Goal: Task Accomplishment & Management: Manage account settings

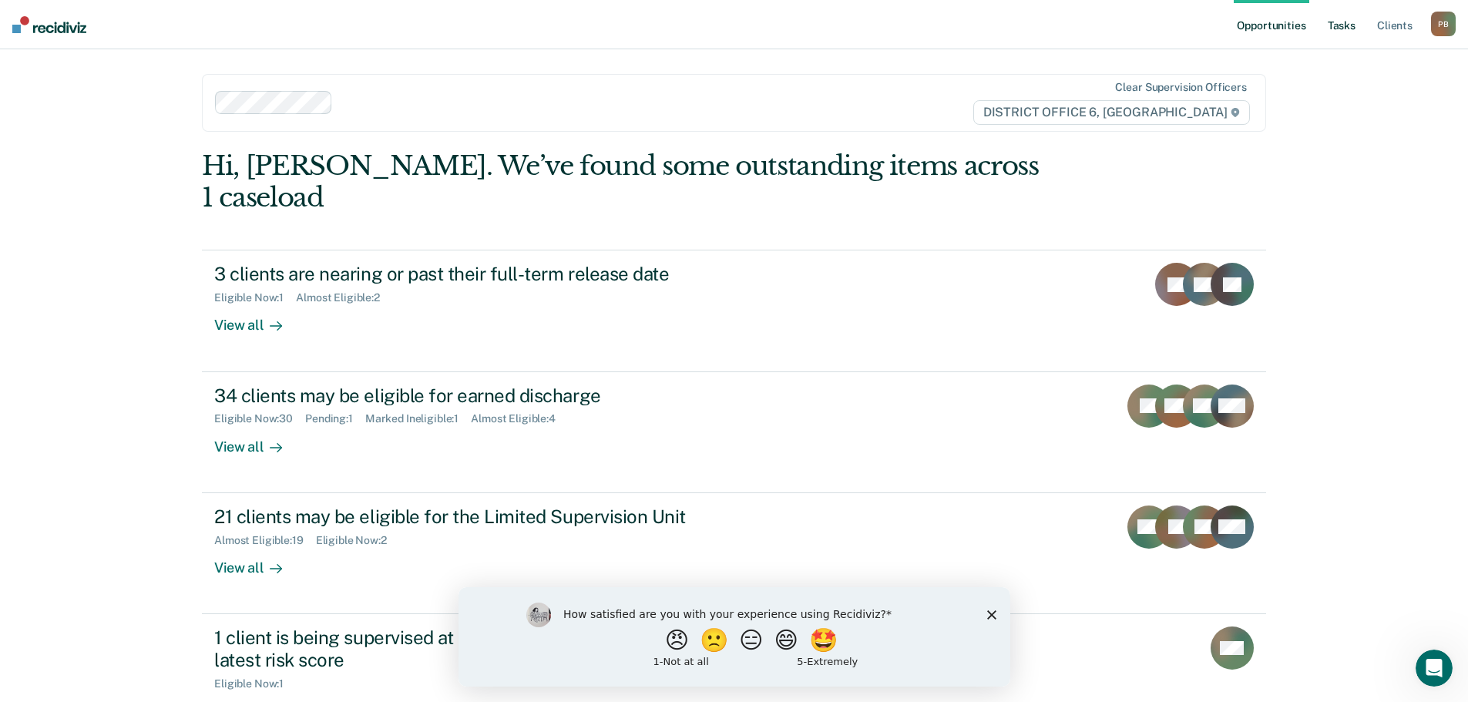
click at [1341, 25] on link "Tasks" at bounding box center [1342, 24] width 34 height 49
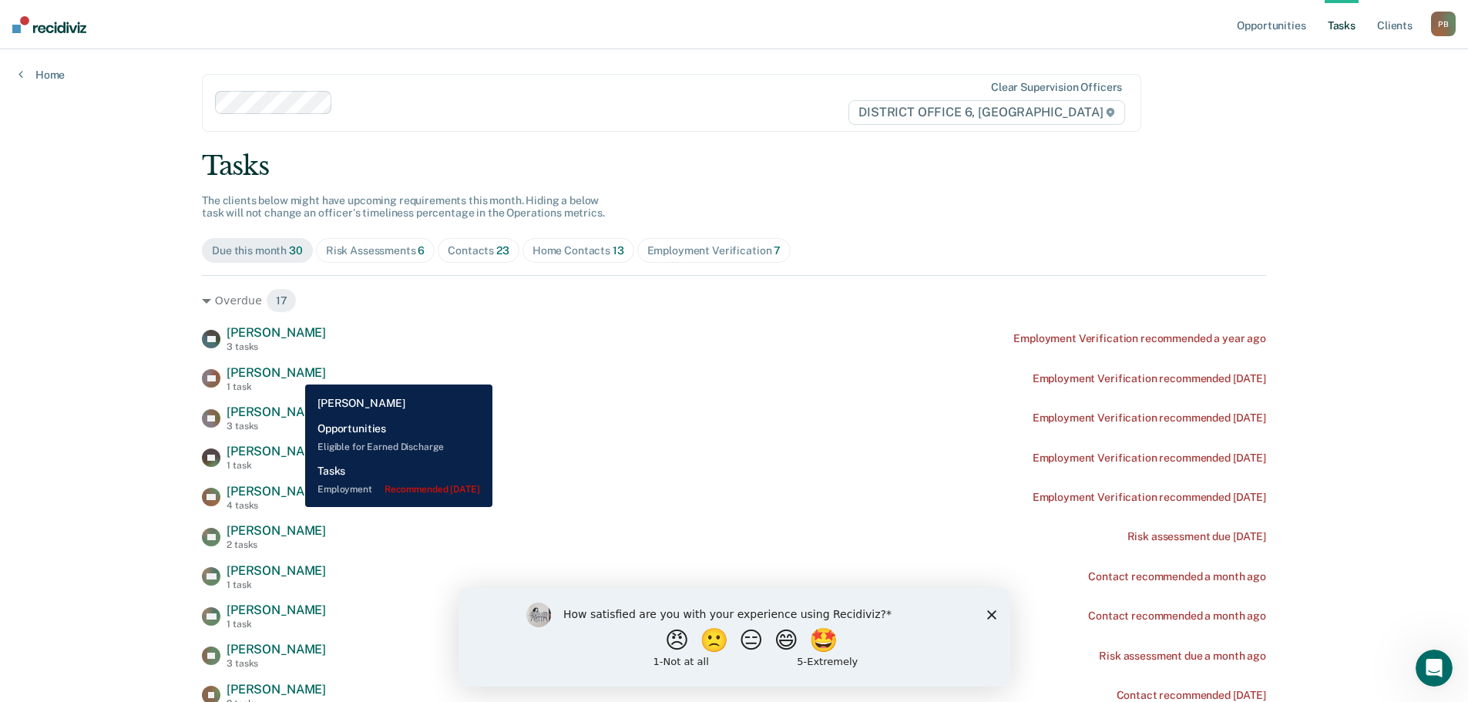
click at [294, 373] on span "[PERSON_NAME]" at bounding box center [276, 372] width 99 height 15
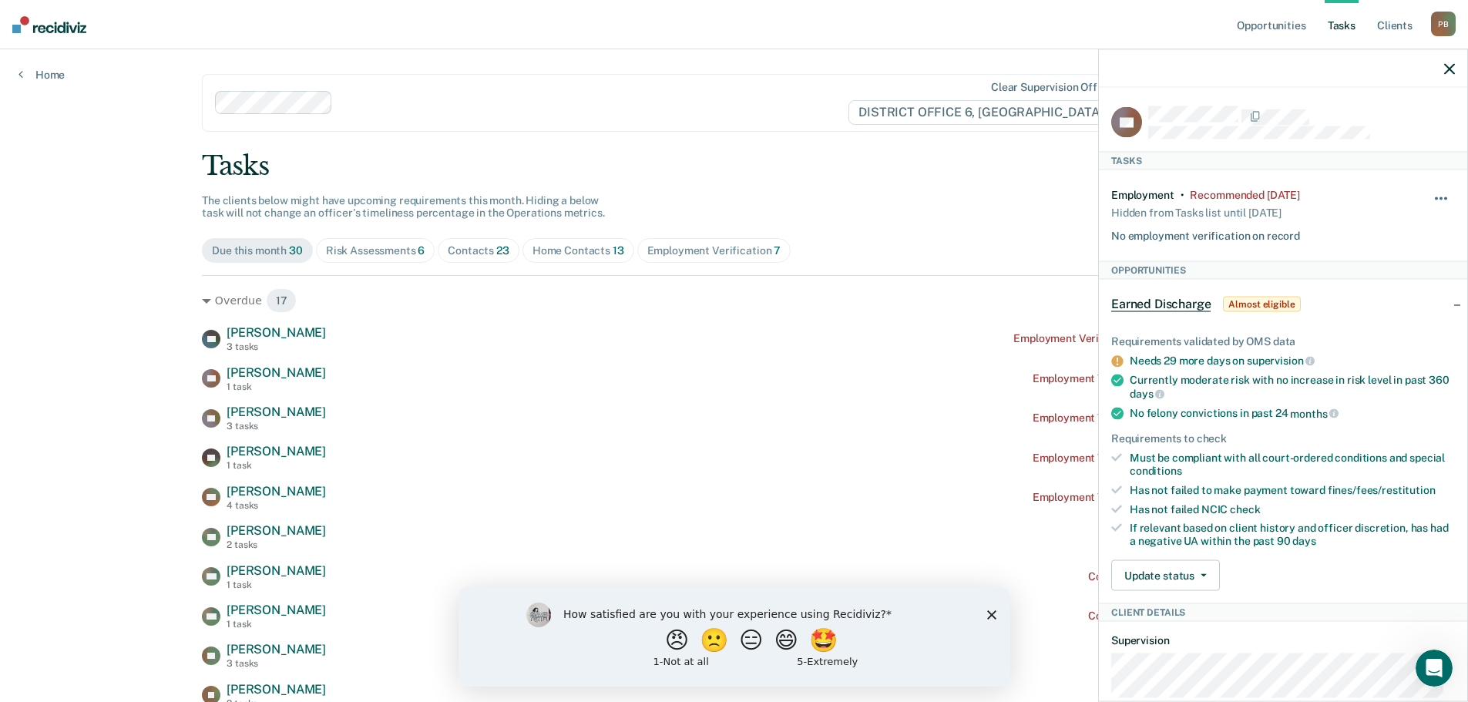
click at [1429, 193] on button "button" at bounding box center [1442, 205] width 26 height 25
click at [1358, 323] on button "90 days" at bounding box center [1399, 321] width 111 height 25
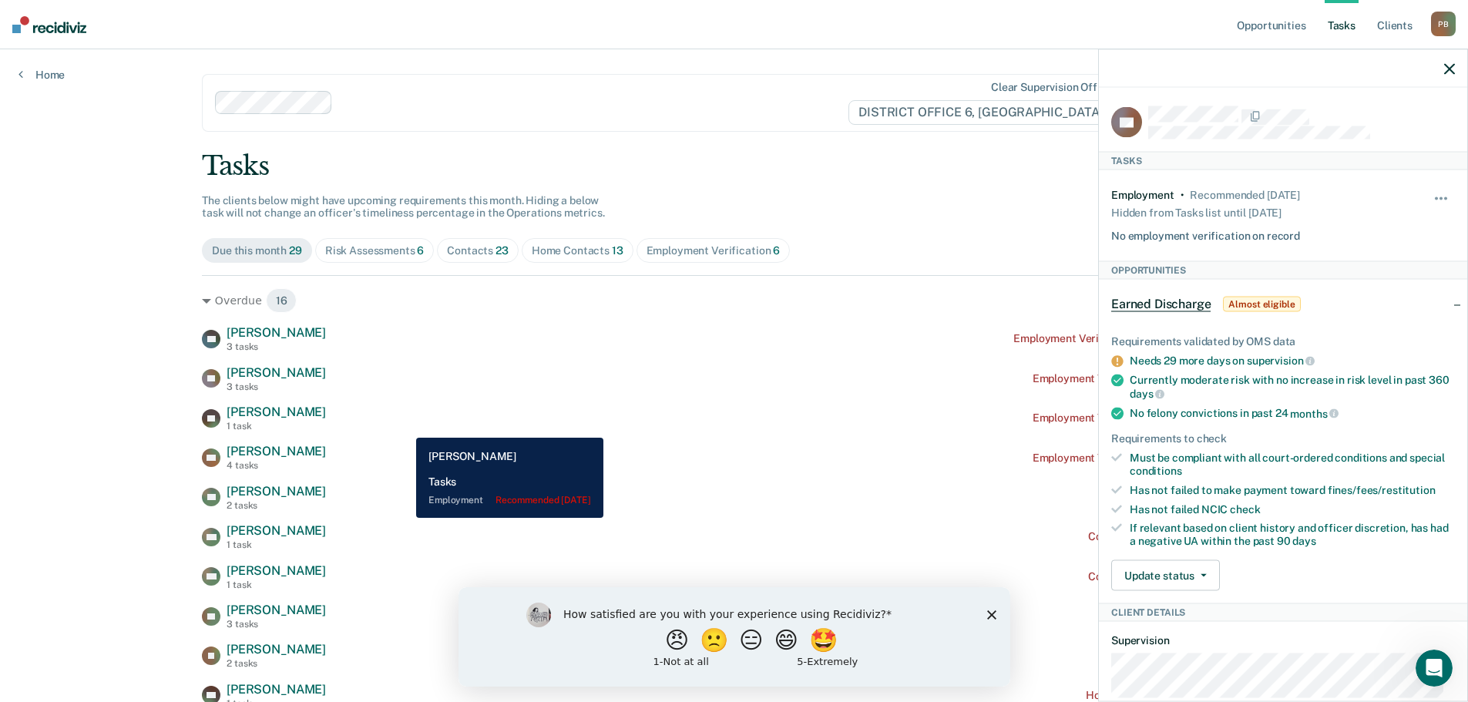
click at [405, 426] on div "SP [PERSON_NAME] 1 task Employment Verification recommended [DATE]" at bounding box center [734, 418] width 1065 height 27
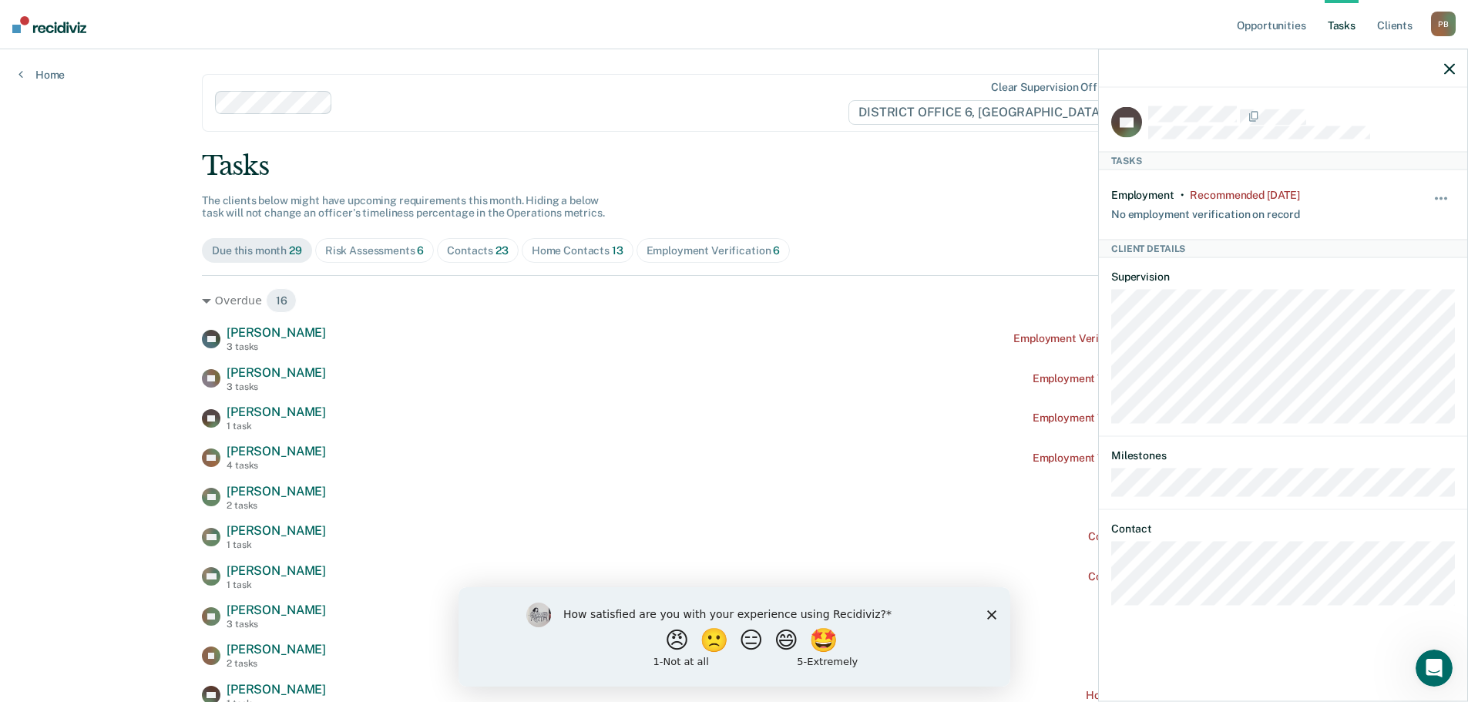
click at [755, 482] on div "TH [PERSON_NAME] 3 tasks Employment Verification recommended a year ago TT [PER…" at bounding box center [734, 635] width 1065 height 621
click at [1460, 70] on div at bounding box center [1283, 68] width 368 height 39
click at [1446, 65] on icon "button" at bounding box center [1450, 68] width 11 height 11
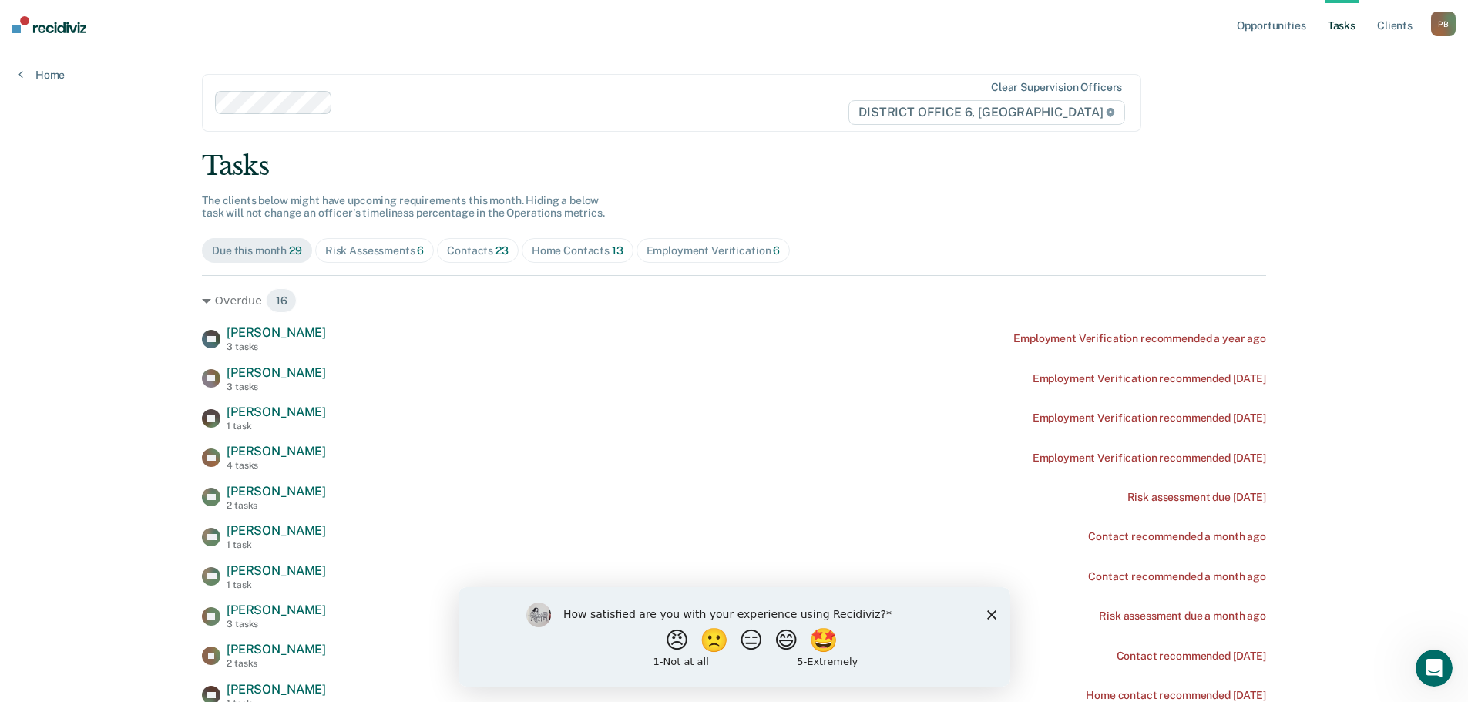
click at [374, 249] on div "Risk Assessments 6" at bounding box center [374, 250] width 99 height 13
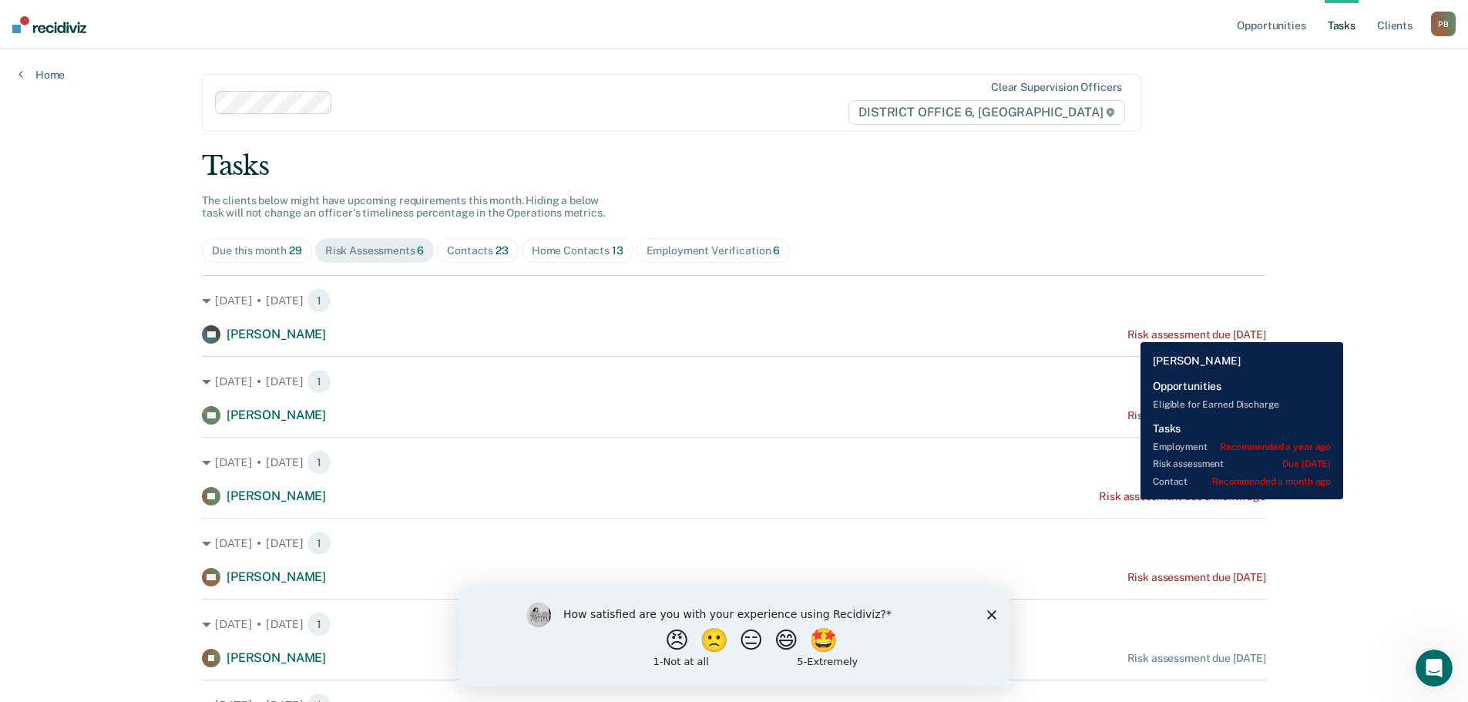
click at [1129, 331] on div "Risk assessment due [DATE]" at bounding box center [1197, 334] width 139 height 13
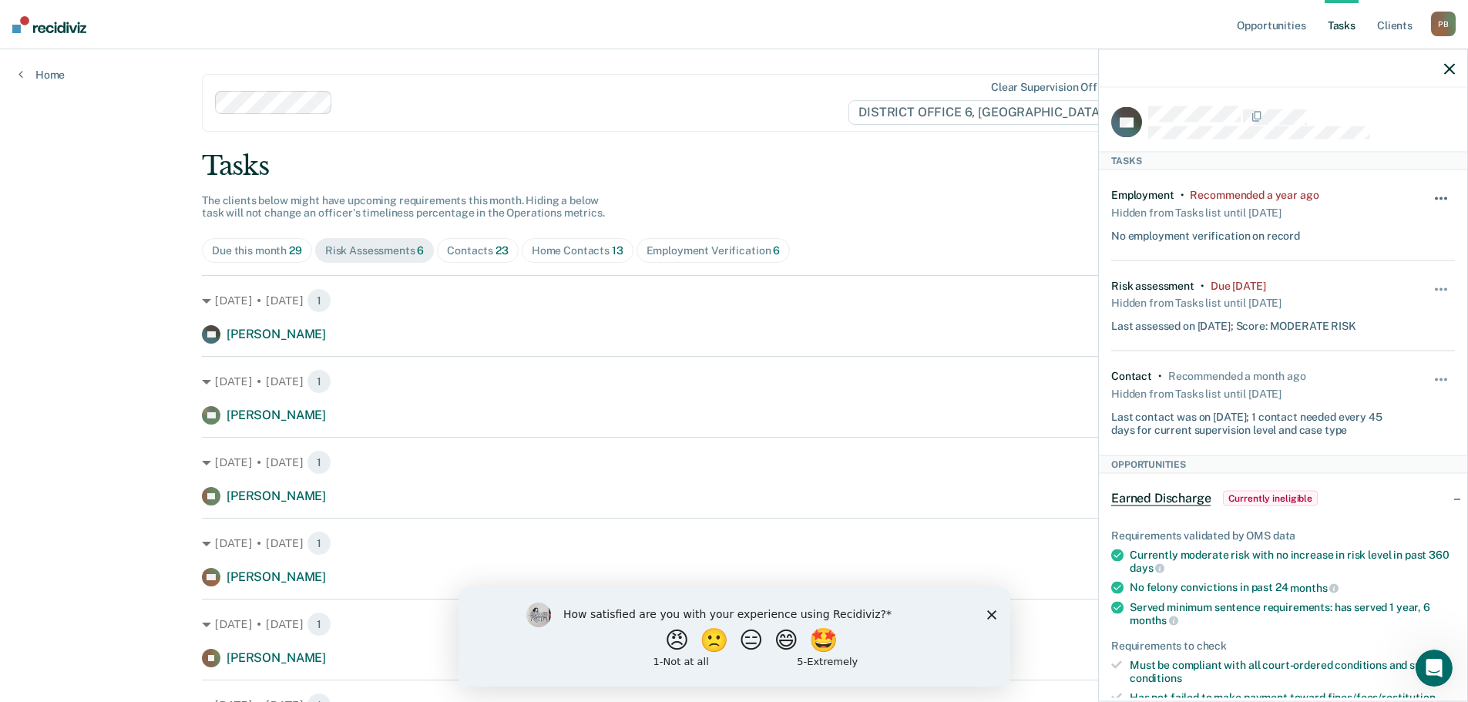
click at [1429, 197] on button "button" at bounding box center [1442, 205] width 26 height 25
click at [1388, 325] on button "90 days" at bounding box center [1399, 321] width 111 height 25
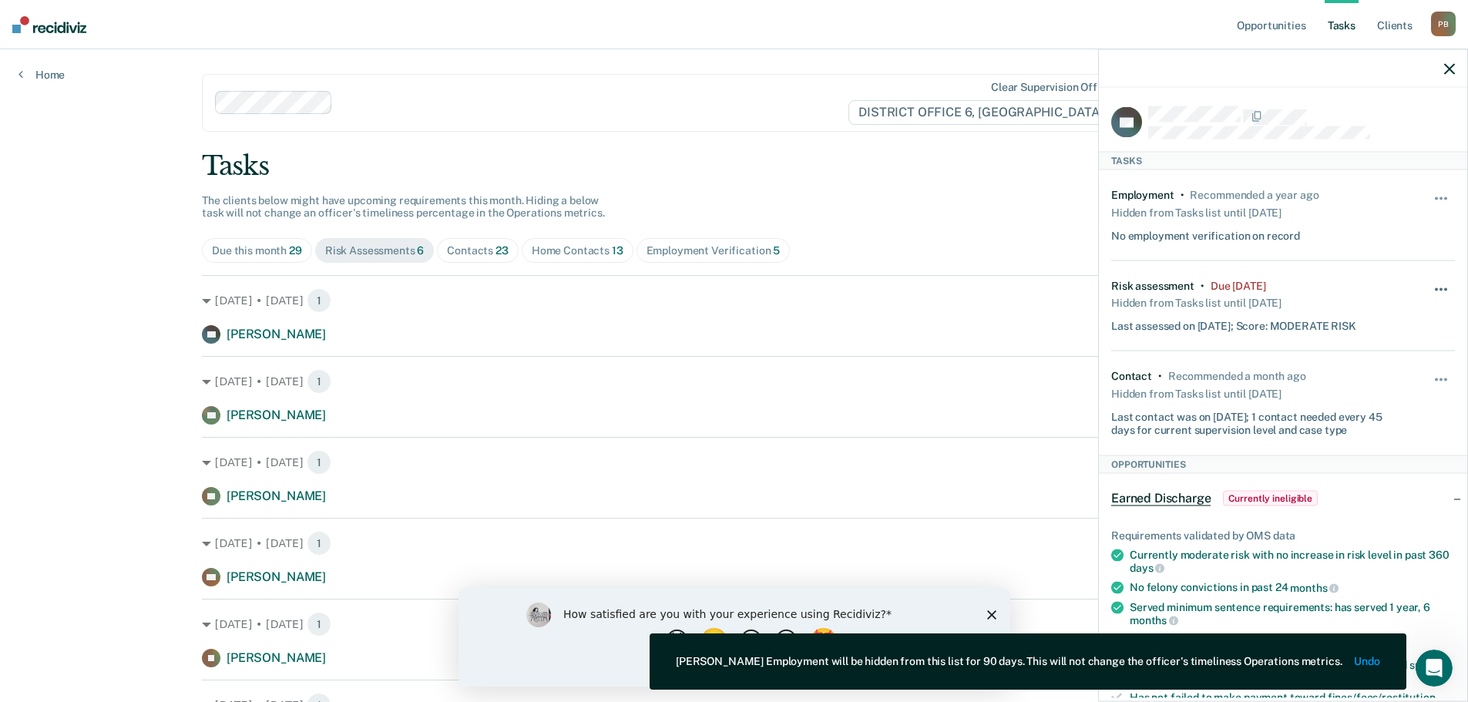
click at [1429, 284] on button "button" at bounding box center [1442, 296] width 26 height 25
drag, startPoint x: 1370, startPoint y: 417, endPoint x: 1367, endPoint y: 402, distance: 14.8
click at [1370, 415] on button "90 days" at bounding box center [1399, 412] width 111 height 25
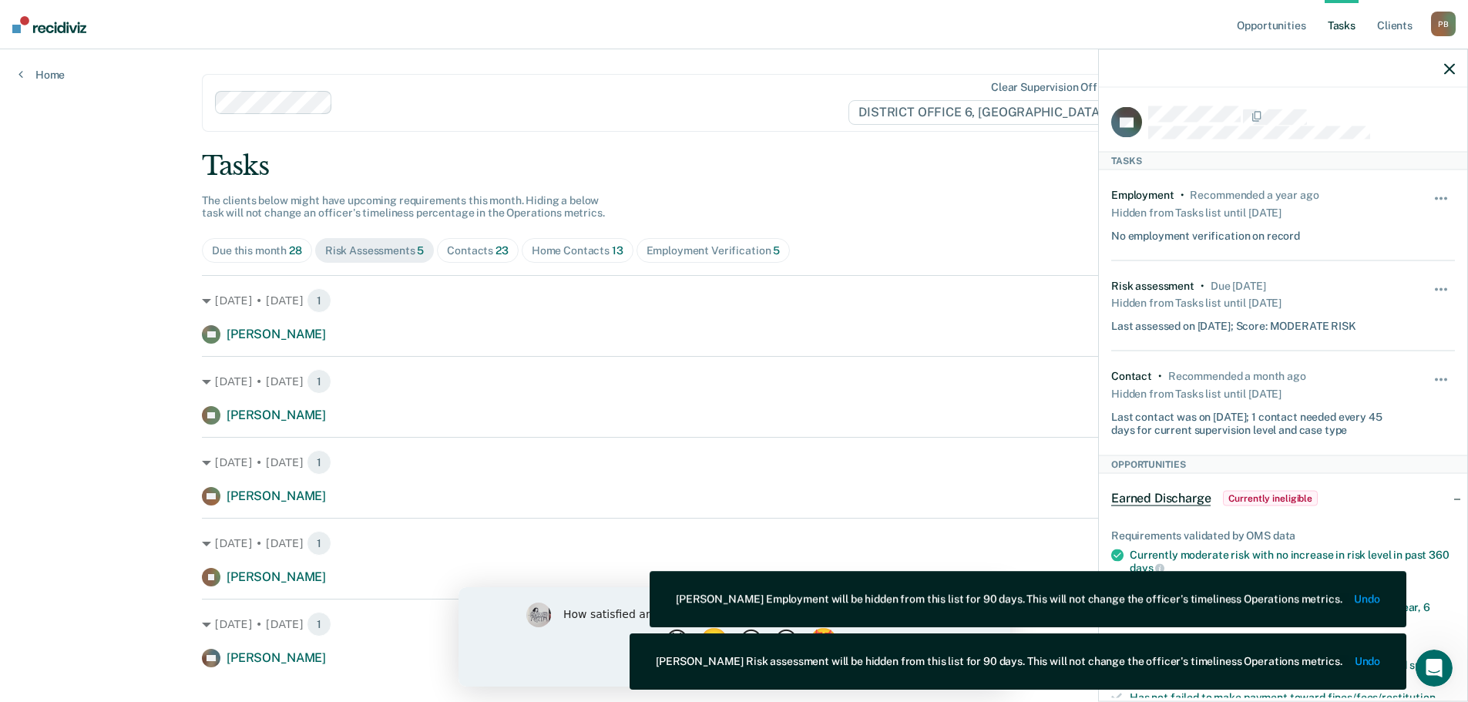
click at [1449, 70] on icon "button" at bounding box center [1450, 68] width 11 height 11
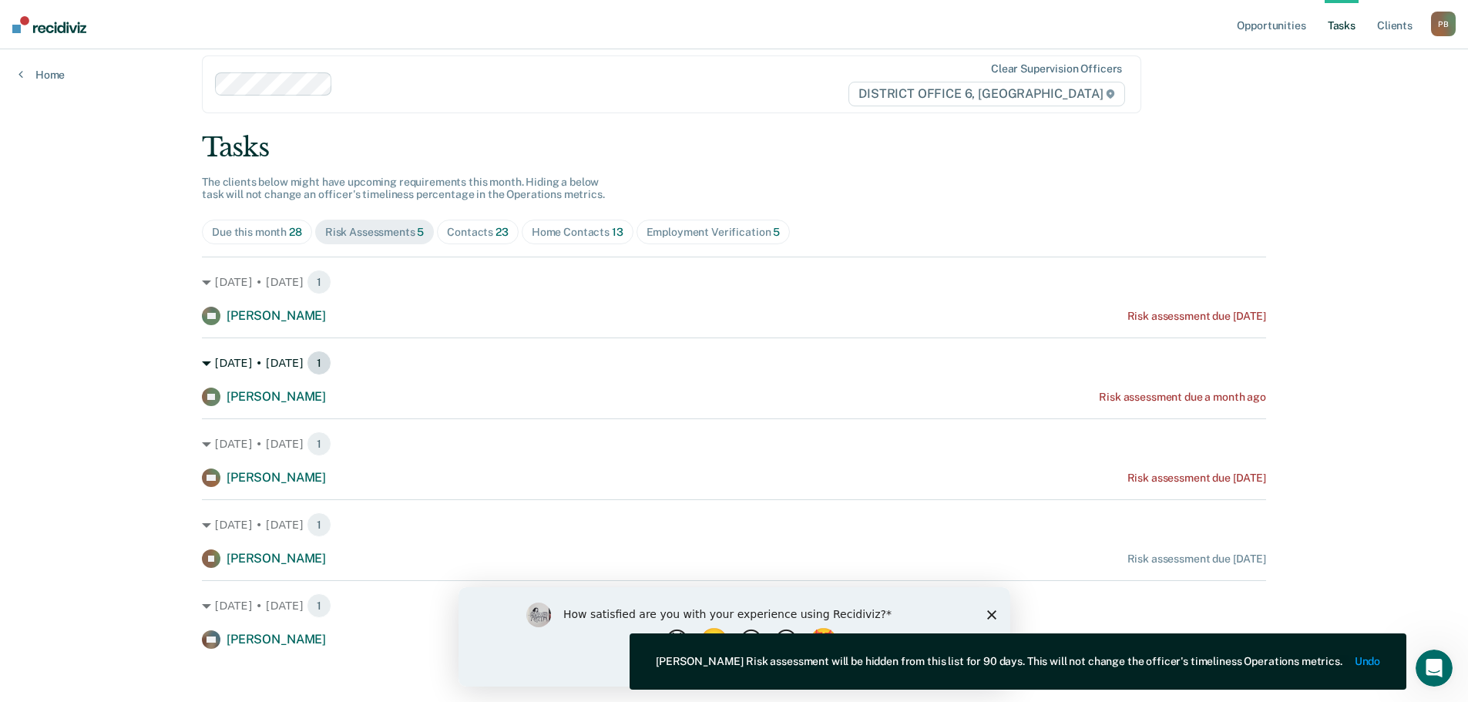
scroll to position [27, 0]
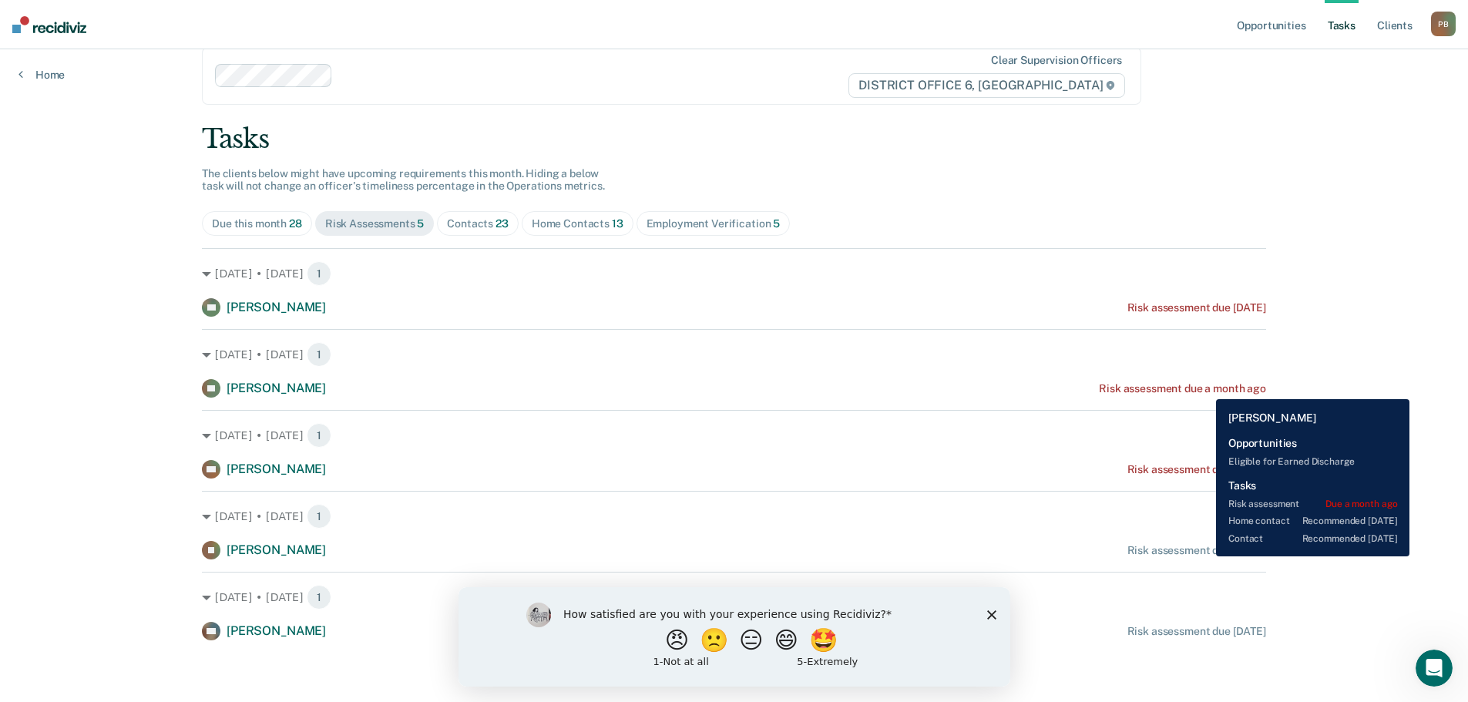
click at [1205, 388] on div "Risk assessment due a month ago" at bounding box center [1182, 388] width 167 height 13
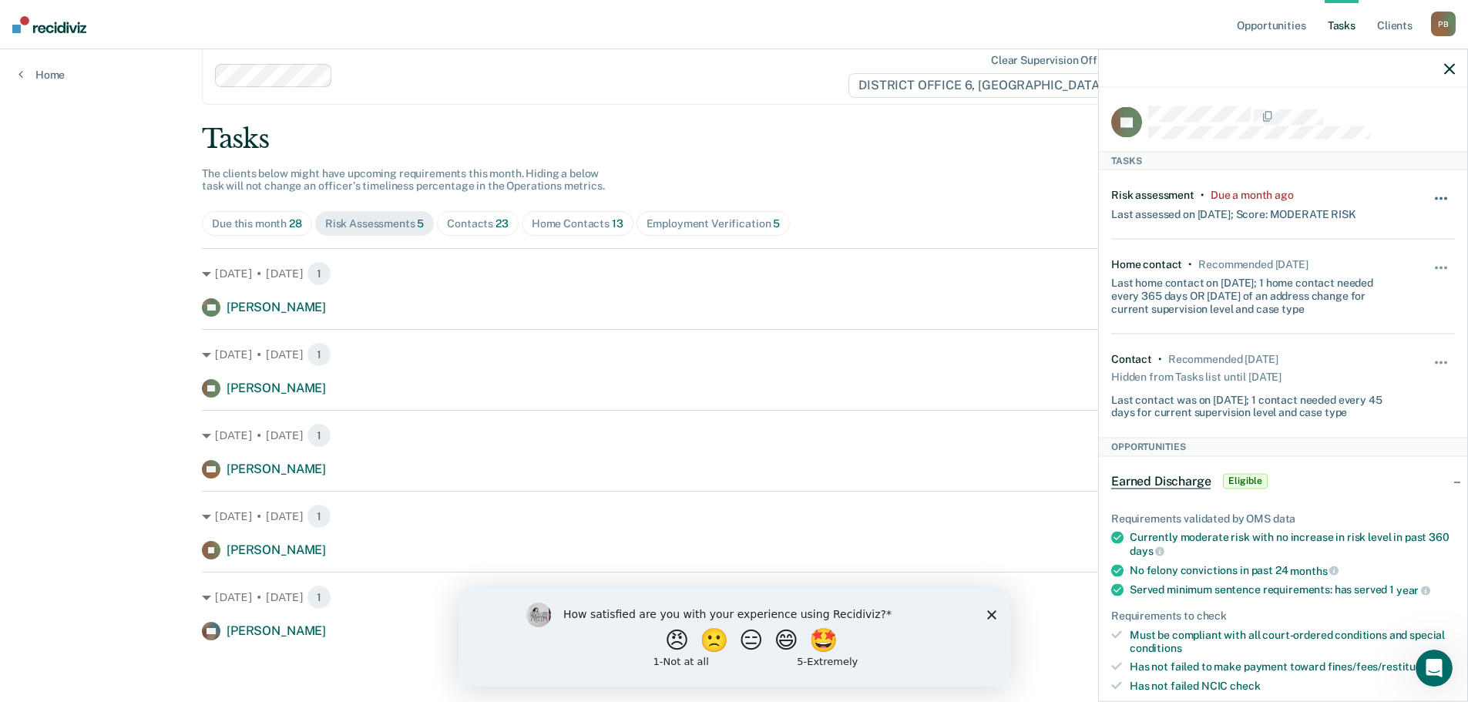
click at [1429, 199] on button "button" at bounding box center [1442, 205] width 26 height 25
click at [1379, 320] on button "90 days" at bounding box center [1399, 321] width 111 height 25
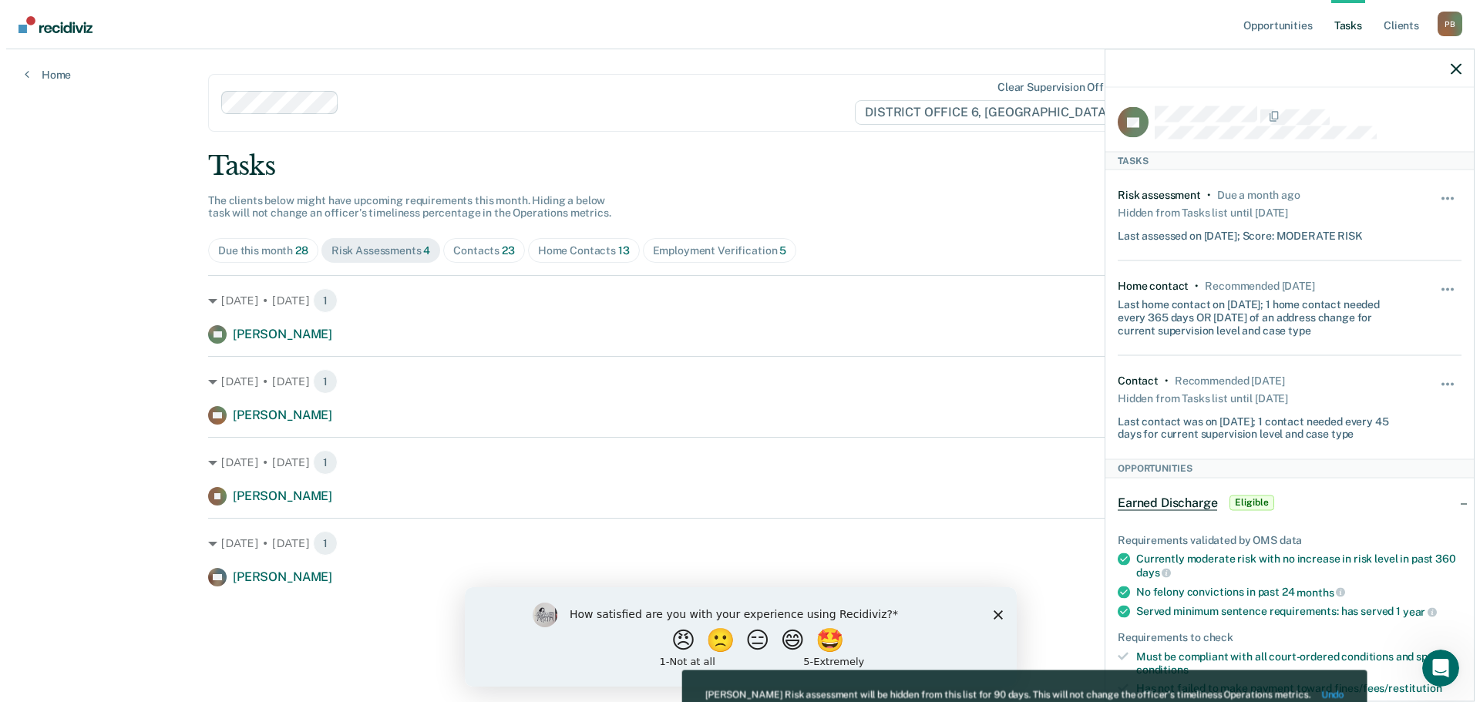
scroll to position [0, 0]
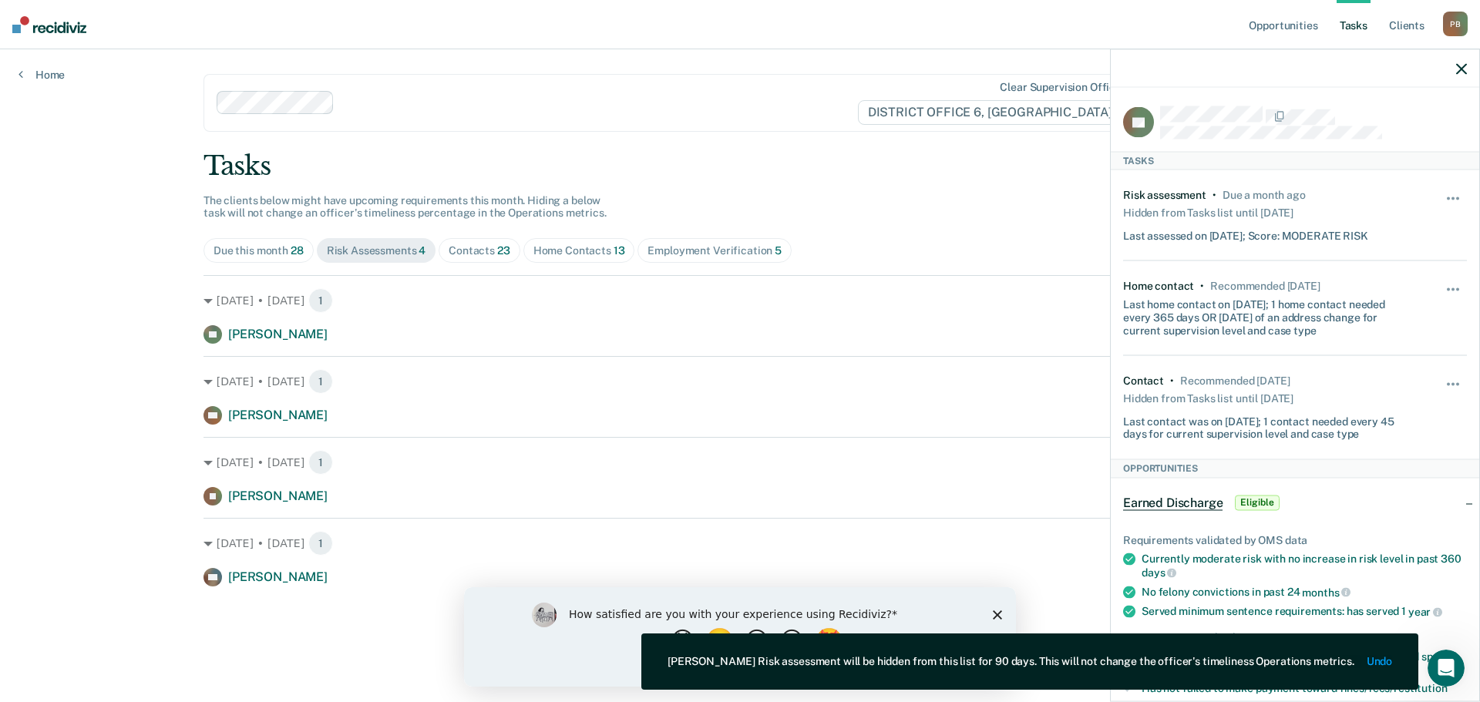
click at [765, 366] on div "[DATE] • [DATE] 1 CD [PERSON_NAME] Risk assessment due [DATE]" at bounding box center [739, 390] width 1073 height 69
click at [1461, 66] on icon "button" at bounding box center [1461, 68] width 11 height 11
